Goal: Complete application form: Complete application form

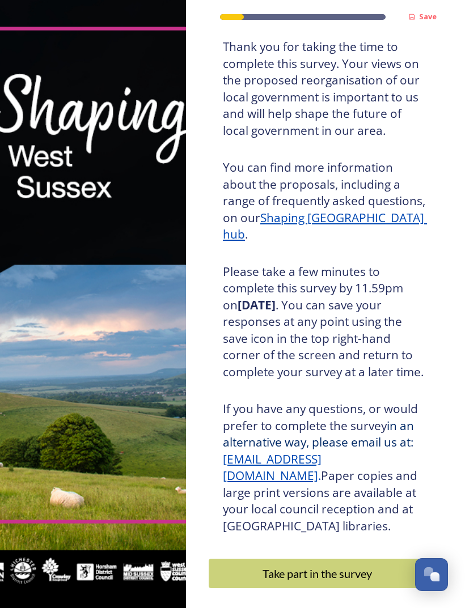
scroll to position [74, 0]
click at [378, 566] on div "Take part in the survey" at bounding box center [317, 574] width 205 height 17
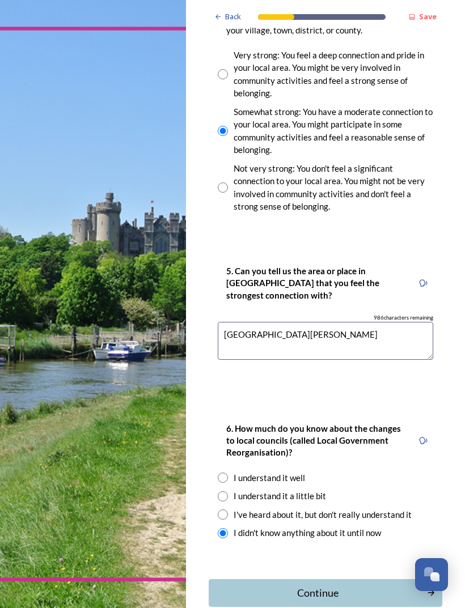
scroll to position [1003, 0]
click at [364, 586] on div "Continue" at bounding box center [318, 593] width 206 height 15
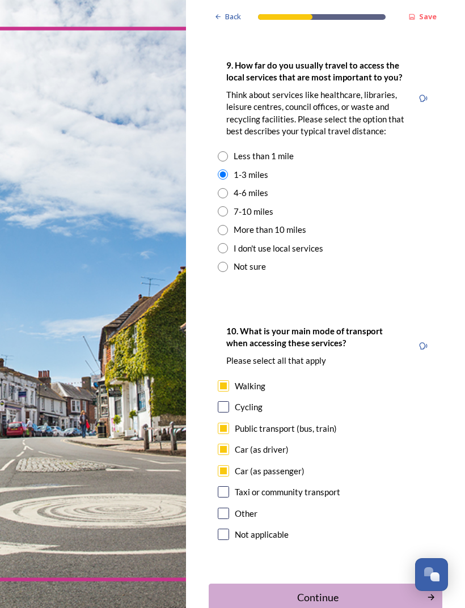
scroll to position [1095, 0]
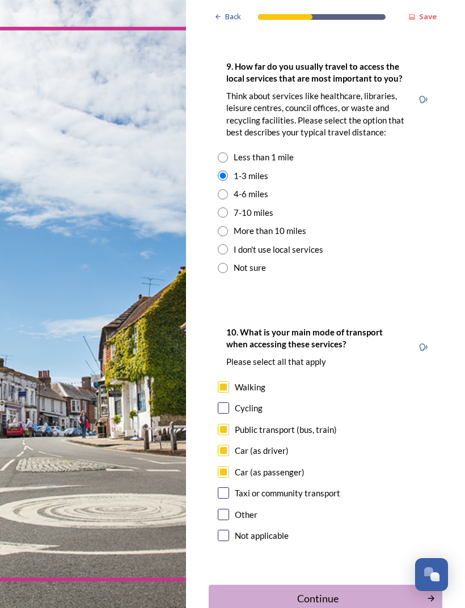
click at [357, 591] on div "Continue" at bounding box center [318, 598] width 206 height 15
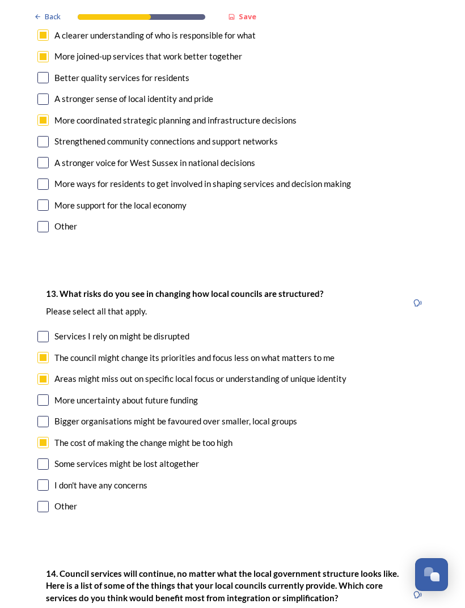
scroll to position [2194, 0]
click at [45, 416] on input "checkbox" at bounding box center [42, 421] width 11 height 11
checkbox input "true"
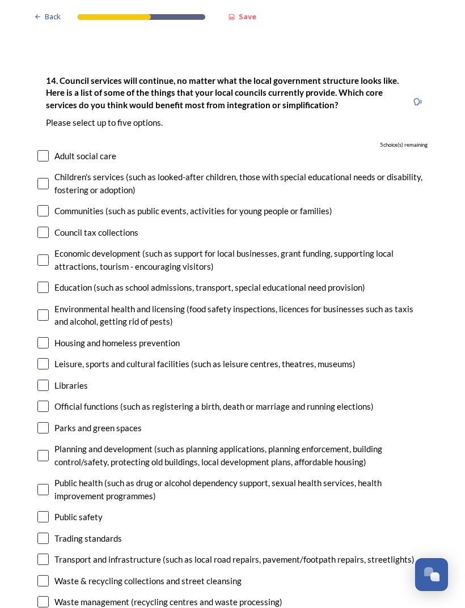
scroll to position [2689, 0]
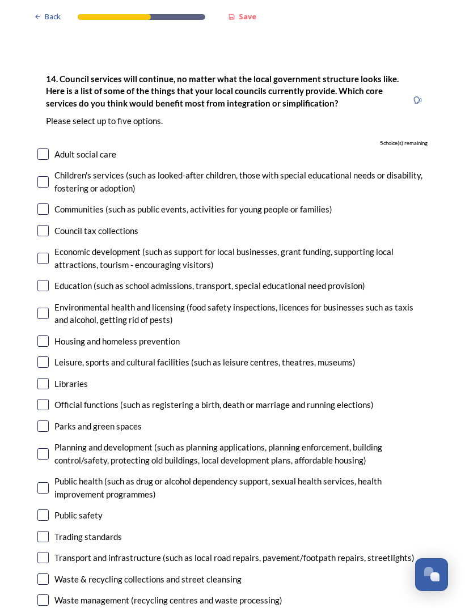
click at [47, 552] on input "checkbox" at bounding box center [42, 557] width 11 height 11
checkbox input "true"
click at [45, 253] on input "checkbox" at bounding box center [42, 258] width 11 height 11
checkbox input "true"
click at [48, 308] on input "checkbox" at bounding box center [42, 313] width 11 height 11
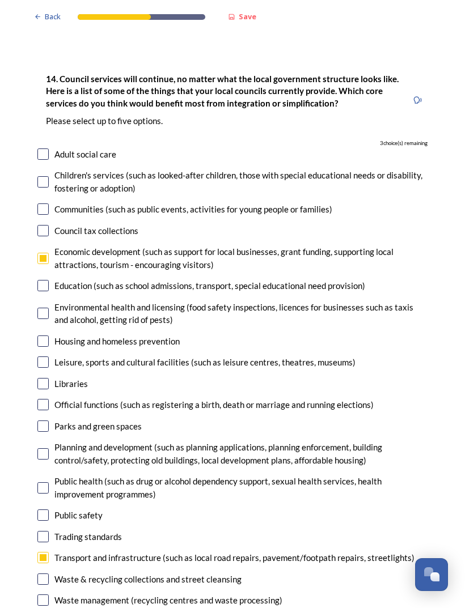
checkbox input "true"
click at [47, 399] on input "checkbox" at bounding box center [42, 404] width 11 height 11
checkbox input "true"
click at [54, 441] on div "Planning and development (such as planning applications, planning enforcement, …" at bounding box center [232, 454] width 390 height 26
checkbox input "true"
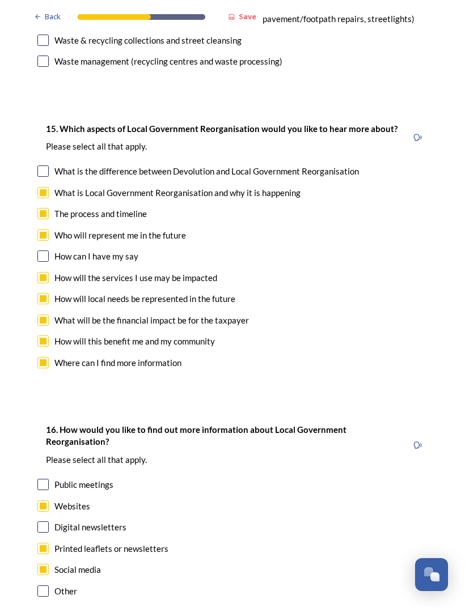
scroll to position [3227, 0]
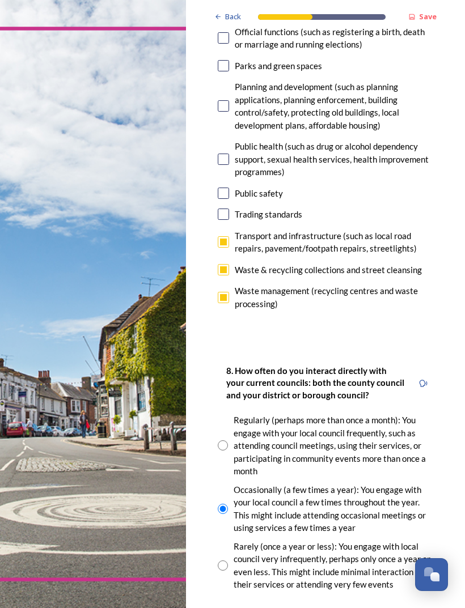
scroll to position [512, 0]
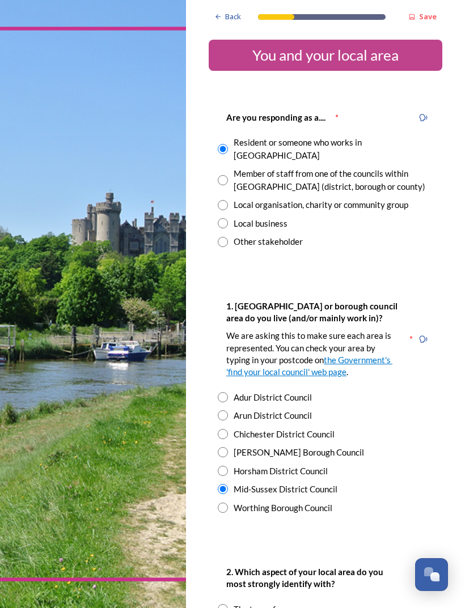
scroll to position [0, 0]
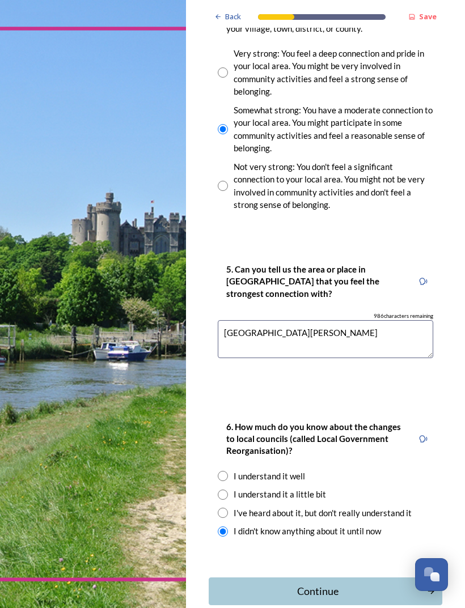
scroll to position [1003, 0]
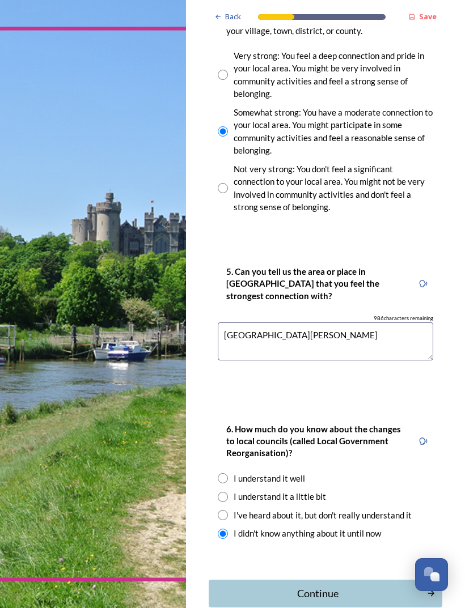
click at [325, 586] on div "Continue" at bounding box center [318, 593] width 206 height 15
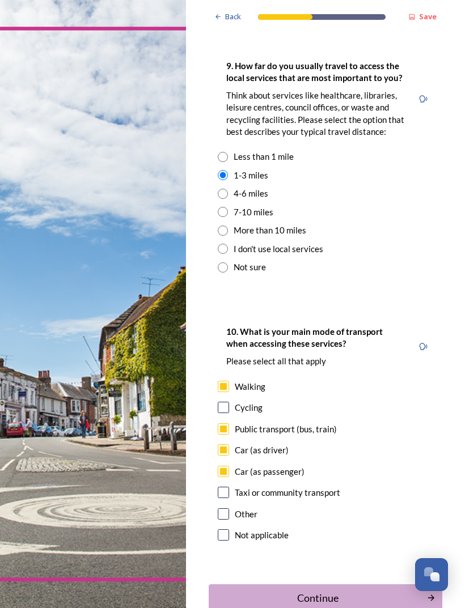
scroll to position [1095, 0]
click at [321, 591] on div "Continue" at bounding box center [318, 598] width 206 height 15
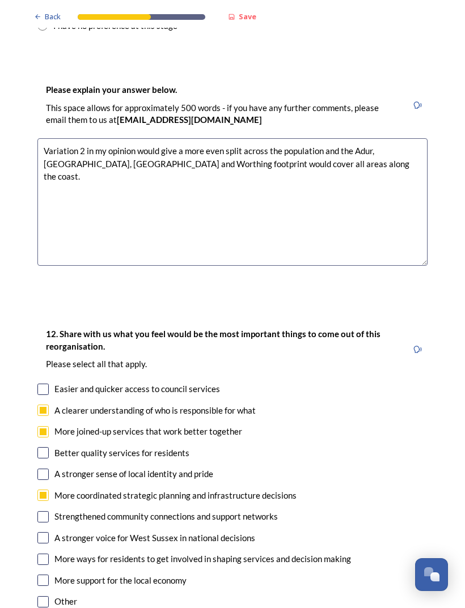
scroll to position [1820, 0]
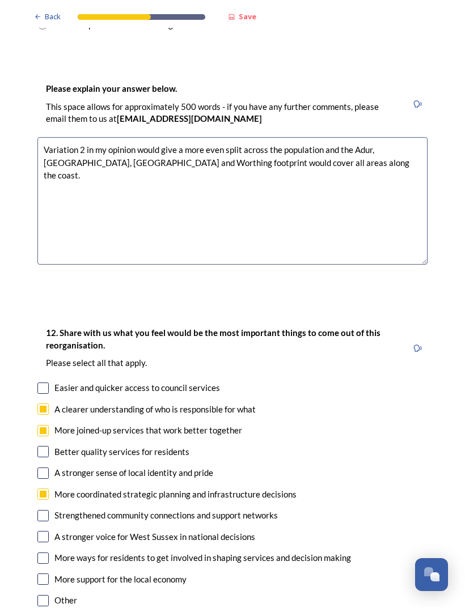
click at [46, 446] on input "checkbox" at bounding box center [42, 451] width 11 height 11
checkbox input "true"
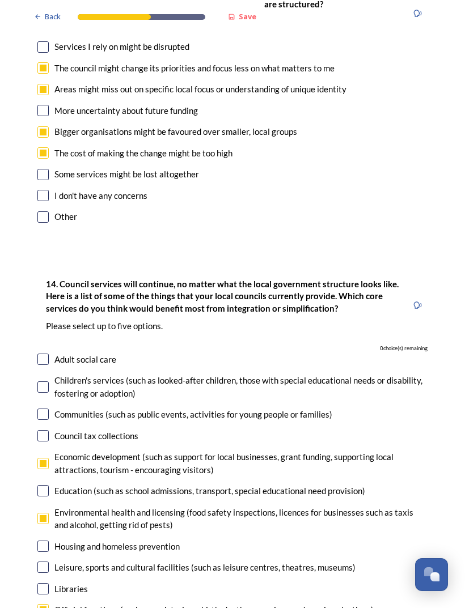
scroll to position [2484, 0]
click at [46, 512] on input "checkbox" at bounding box center [42, 517] width 11 height 11
checkbox input "false"
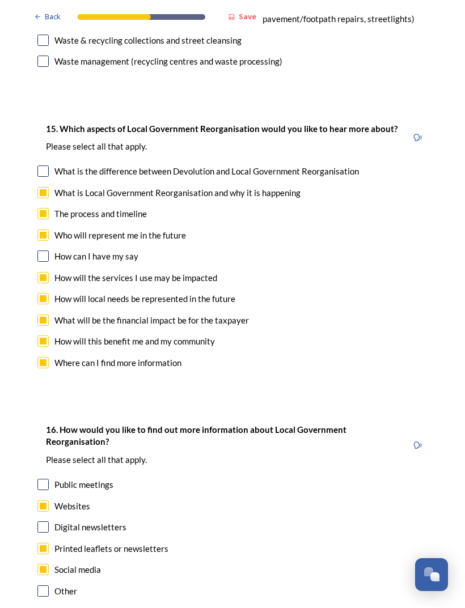
scroll to position [3227, 0]
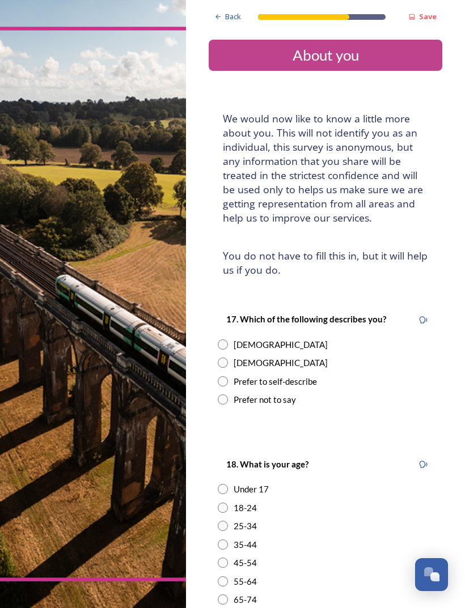
click at [226, 340] on input "radio" at bounding box center [223, 345] width 10 height 10
radio input "true"
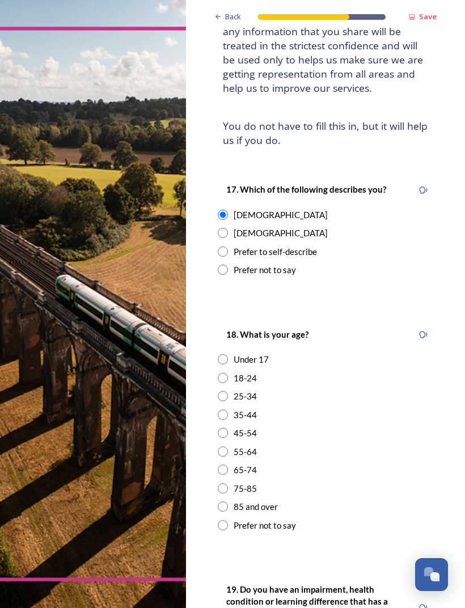
scroll to position [129, 0]
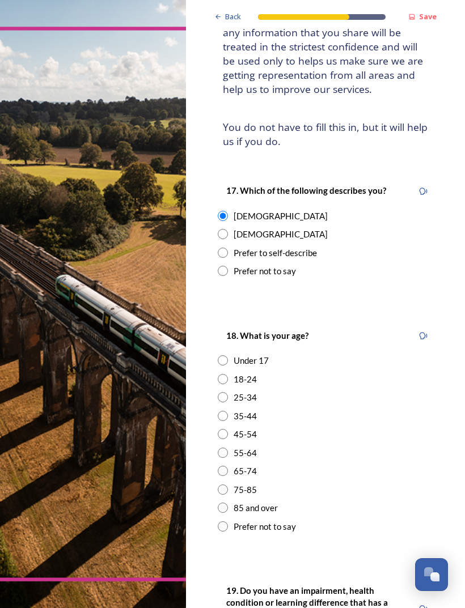
click at [226, 466] on input "radio" at bounding box center [223, 471] width 10 height 10
radio input "true"
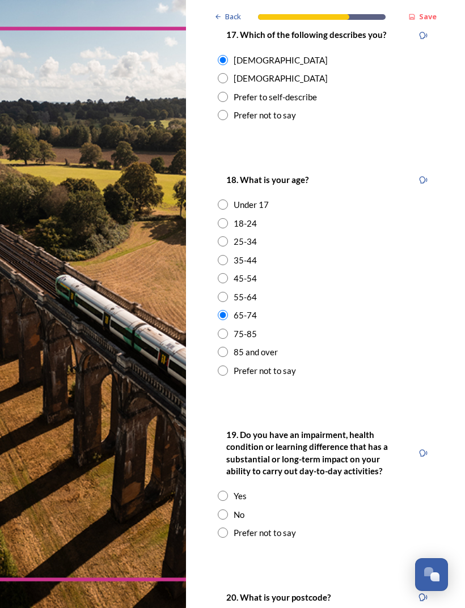
scroll to position [286, 0]
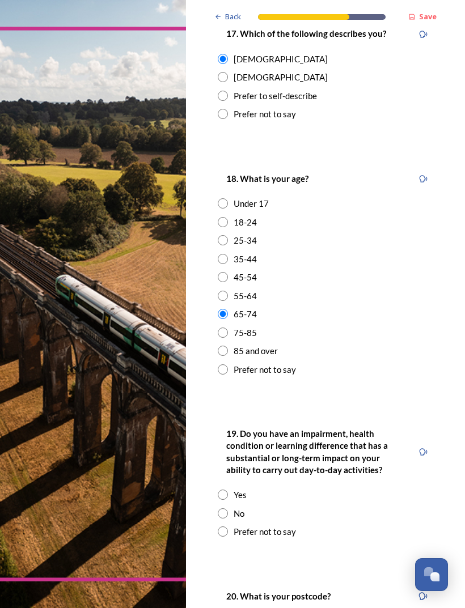
click at [230, 507] on div "No" at bounding box center [325, 513] width 215 height 13
radio input "true"
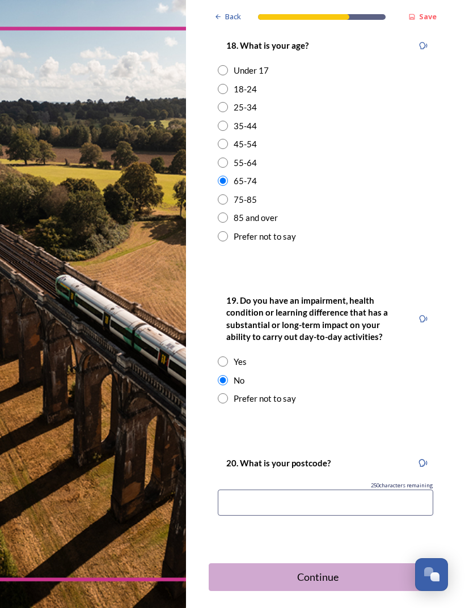
scroll to position [418, 0]
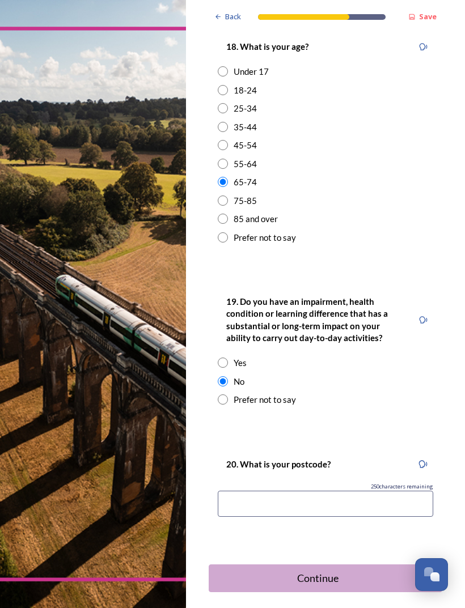
click at [326, 571] on div "Continue" at bounding box center [318, 578] width 206 height 15
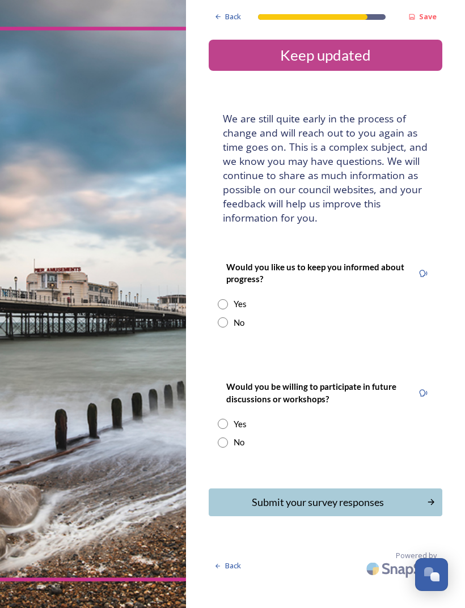
click at [227, 438] on input "radio" at bounding box center [223, 443] width 10 height 10
radio input "true"
click at [223, 317] on input "radio" at bounding box center [223, 322] width 10 height 10
radio input "true"
click at [227, 299] on input "radio" at bounding box center [223, 304] width 10 height 10
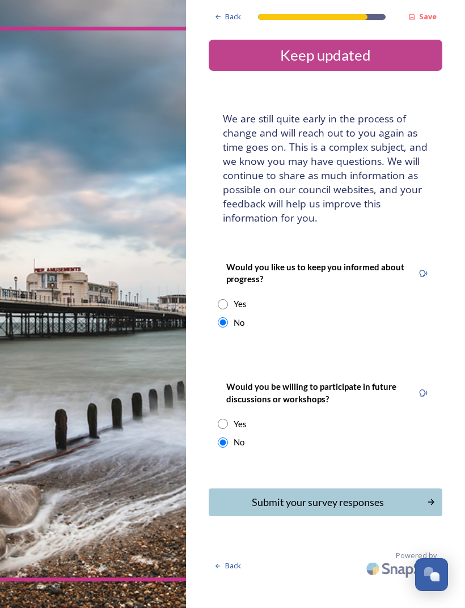
radio input "true"
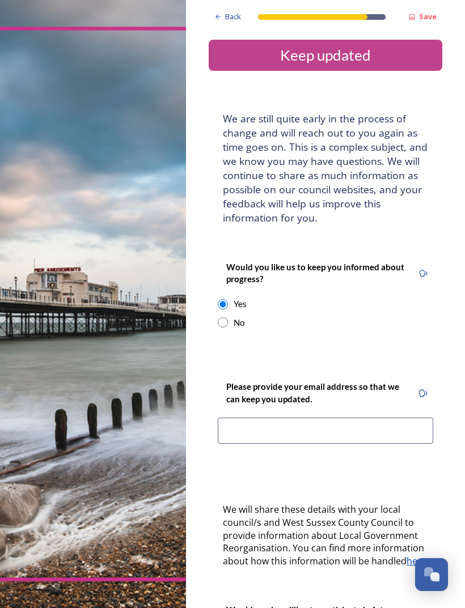
click at [225, 317] on input "radio" at bounding box center [223, 322] width 10 height 10
radio input "true"
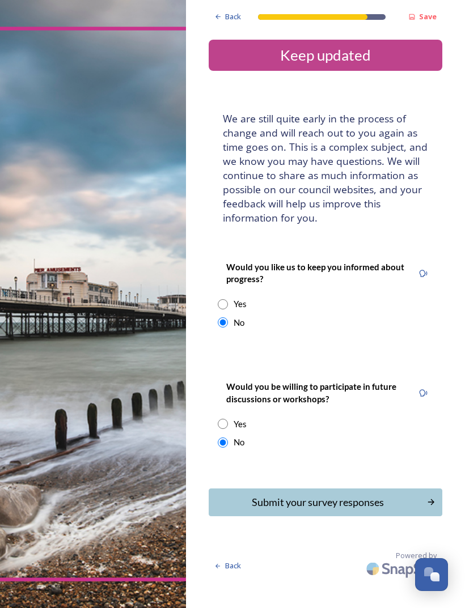
click at [353, 495] on div "Submit your survey responses" at bounding box center [318, 502] width 206 height 15
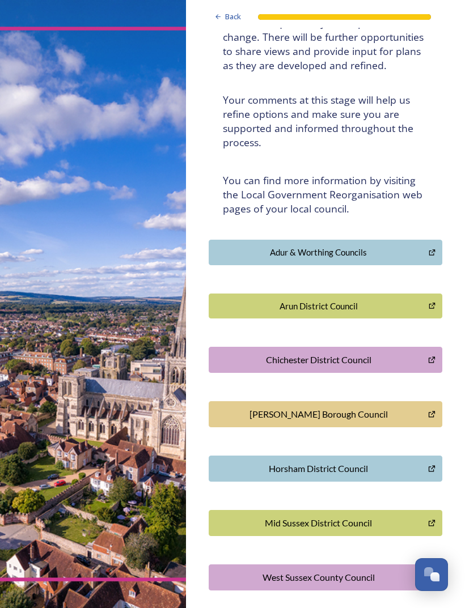
scroll to position [130, 0]
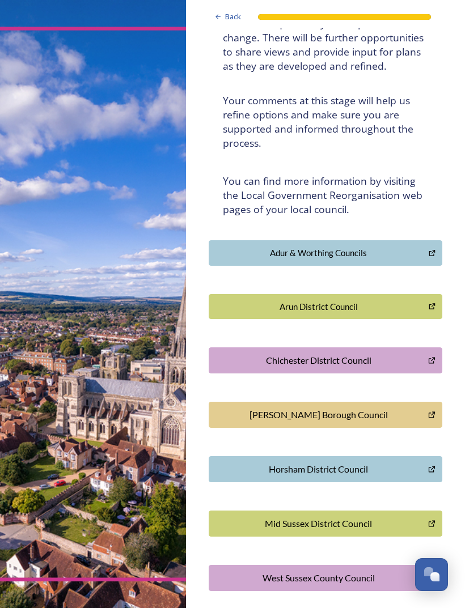
click at [327, 517] on div "Mid Sussex District Council" at bounding box center [318, 524] width 207 height 14
